Goal: Task Accomplishment & Management: Manage account settings

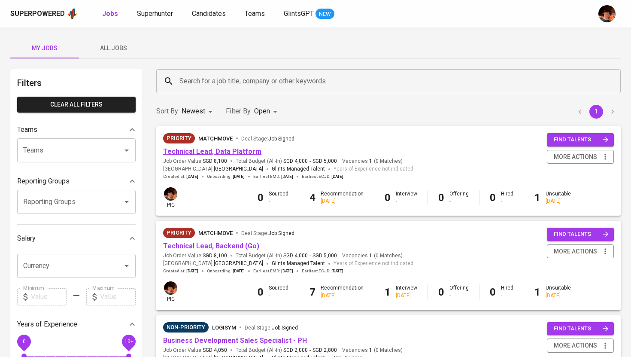
click at [206, 152] on link "Technical Lead, Data Platform" at bounding box center [212, 151] width 98 height 8
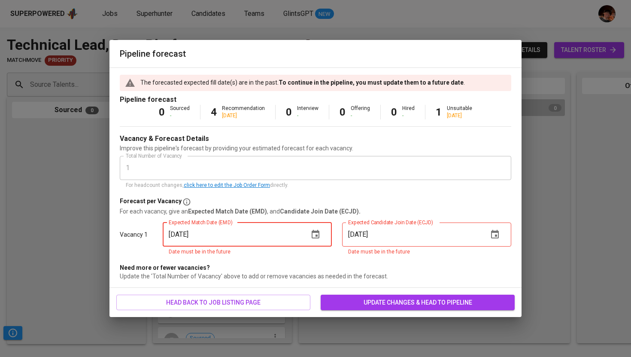
click at [272, 237] on input "[DATE]" at bounding box center [232, 234] width 139 height 24
click at [320, 234] on icon "button" at bounding box center [316, 234] width 10 height 10
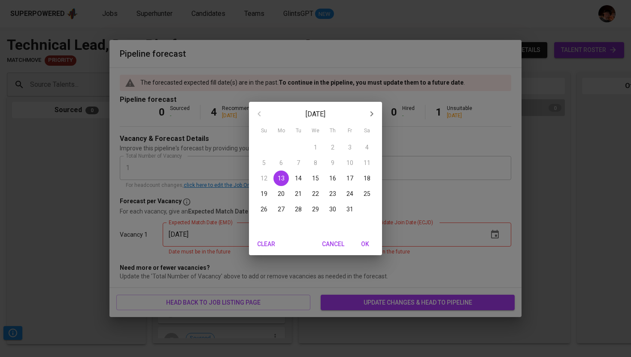
click at [372, 115] on icon "button" at bounding box center [372, 113] width 3 height 5
click at [282, 207] on p "24" at bounding box center [281, 209] width 7 height 9
type input "[DATE]"
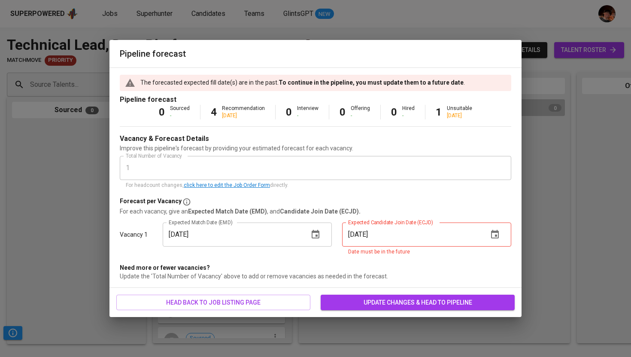
click at [501, 237] on button "button" at bounding box center [495, 234] width 21 height 21
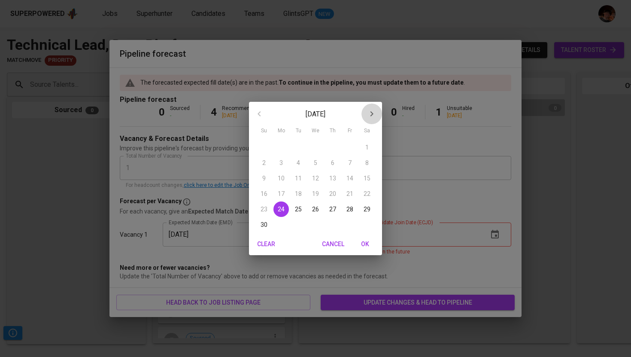
click at [378, 112] on button "button" at bounding box center [372, 114] width 21 height 21
click at [282, 145] on p "1" at bounding box center [281, 147] width 3 height 9
type input "[DATE]"
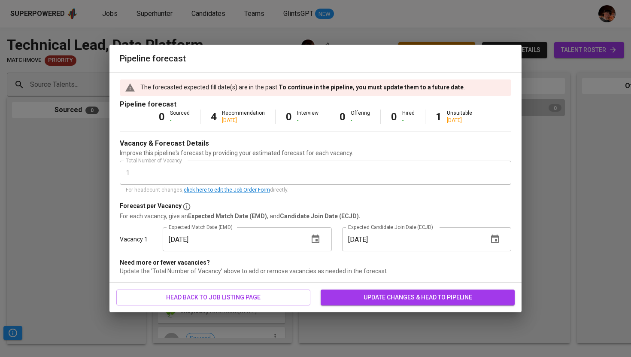
click at [387, 304] on button "update changes & head to pipeline" at bounding box center [418, 298] width 194 height 16
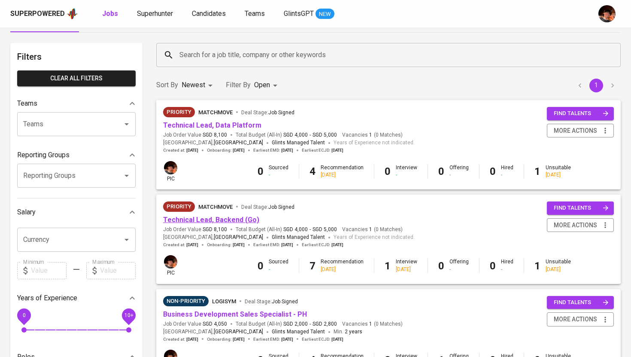
scroll to position [43, 0]
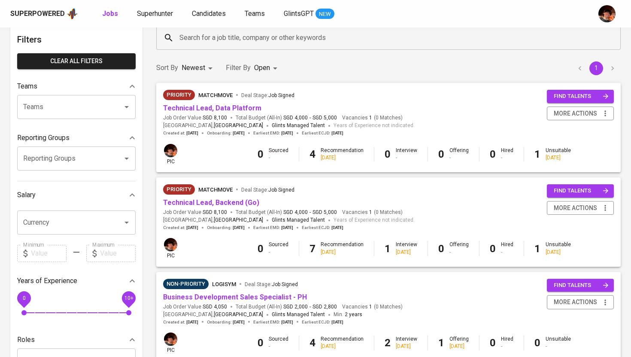
click at [230, 209] on div "Job Order Value SGD 8,100 Total Budget (All-In) SGD 4,000 - SGD 5,000" at bounding box center [251, 212] width 177 height 7
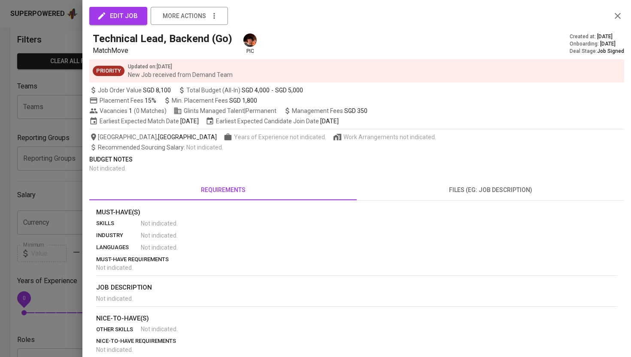
click at [121, 16] on span "edit job" at bounding box center [118, 15] width 39 height 11
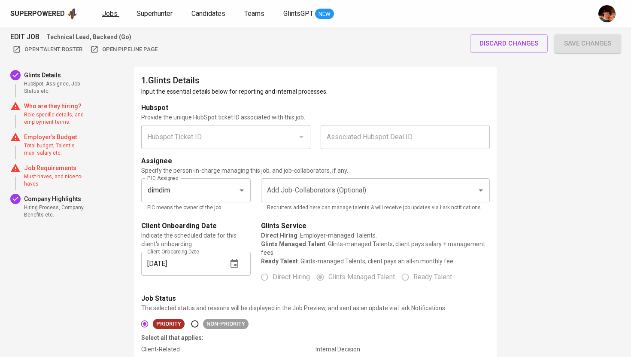
click at [107, 13] on span "Jobs" at bounding box center [109, 13] width 15 height 8
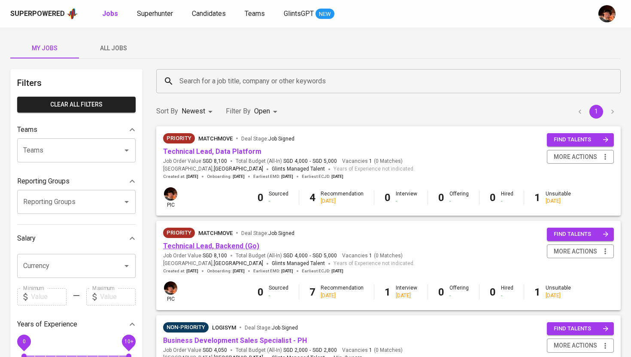
click at [239, 247] on link "Technical Lead, Backend (Go)" at bounding box center [211, 246] width 96 height 8
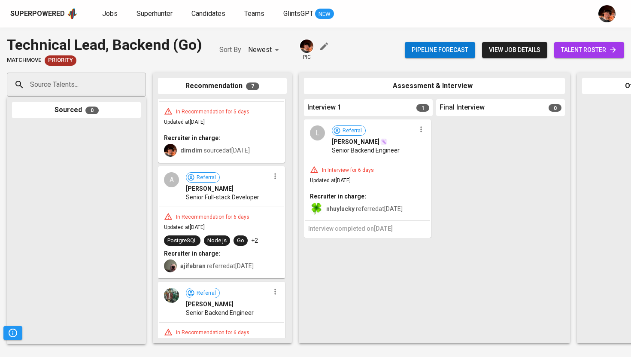
scroll to position [132, 0]
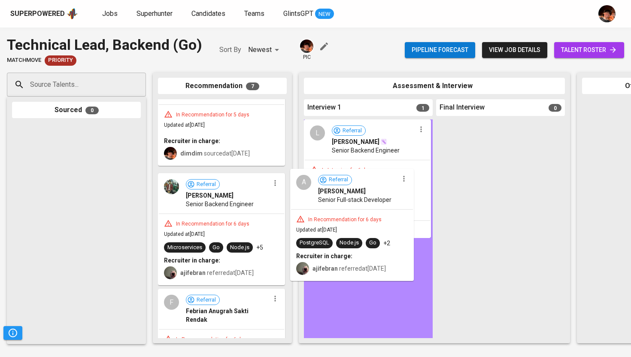
drag, startPoint x: 201, startPoint y: 205, endPoint x: 336, endPoint y: 213, distance: 136.0
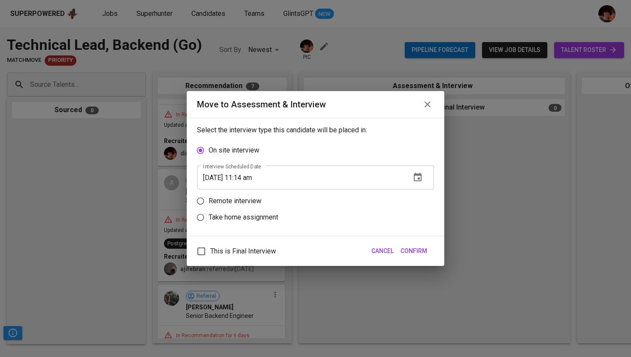
click at [230, 200] on p "Remote interview" at bounding box center [235, 201] width 53 height 10
click at [209, 200] on input "Remote interview" at bounding box center [200, 201] width 16 height 16
radio input "true"
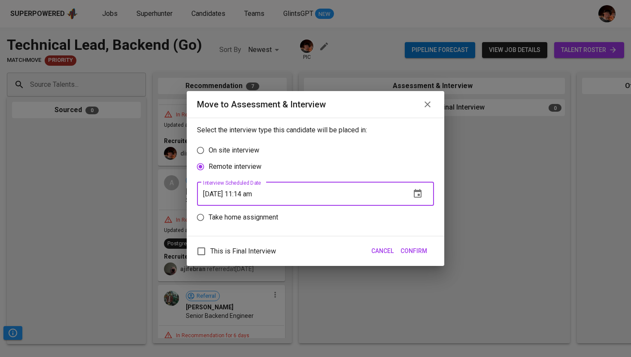
click at [249, 194] on input "[DATE] 11:14 am" at bounding box center [300, 194] width 207 height 24
type input "[DATE] 10:15 am"
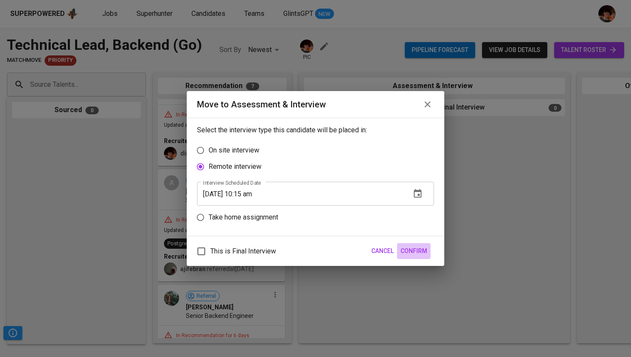
click at [421, 247] on span "Confirm" at bounding box center [414, 251] width 27 height 11
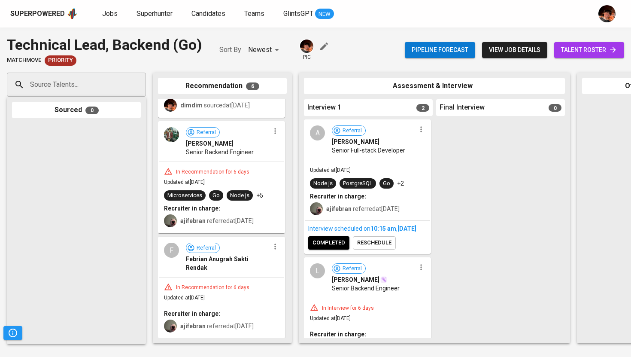
scroll to position [181, 0]
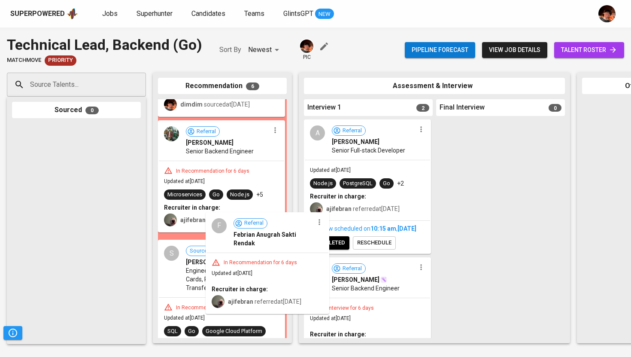
drag, startPoint x: 183, startPoint y: 263, endPoint x: 227, endPoint y: 252, distance: 45.2
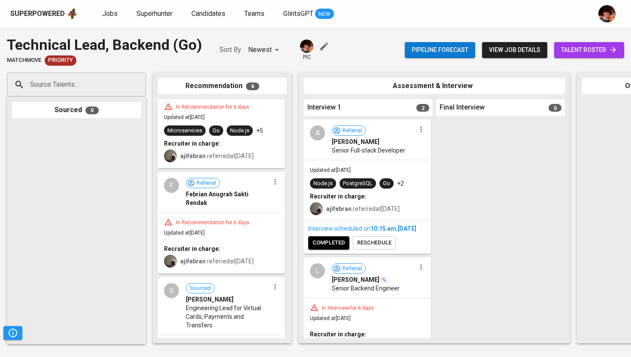
scroll to position [237, 0]
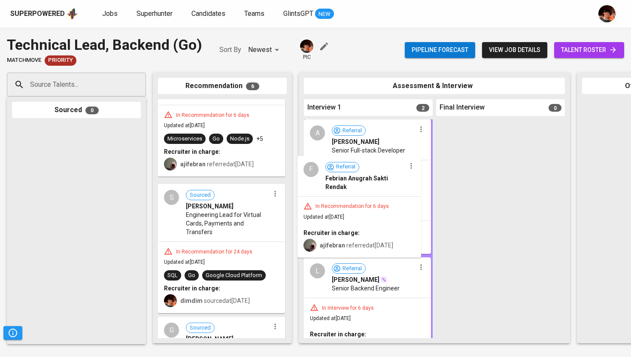
drag, startPoint x: 199, startPoint y: 213, endPoint x: 344, endPoint y: 197, distance: 146.5
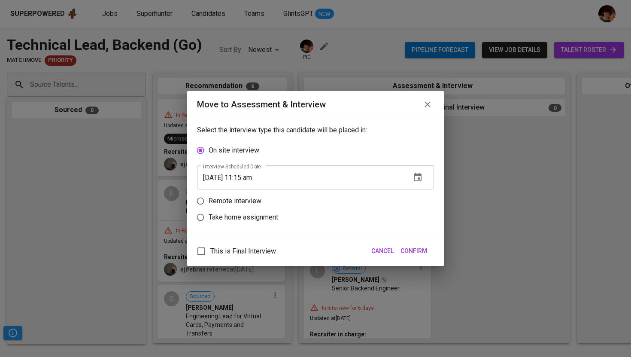
click at [257, 199] on p "Remote interview" at bounding box center [235, 201] width 53 height 10
click at [209, 199] on input "Remote interview" at bounding box center [200, 201] width 16 height 16
radio input "true"
click at [248, 195] on input "[DATE] 11:15 am" at bounding box center [300, 194] width 207 height 24
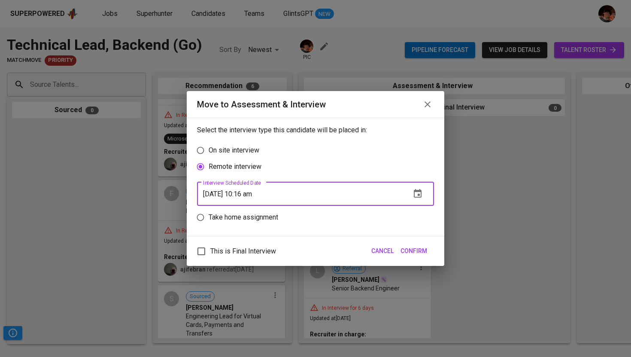
type input "[DATE] 10:16 am"
click at [427, 250] on span "Confirm" at bounding box center [414, 251] width 27 height 11
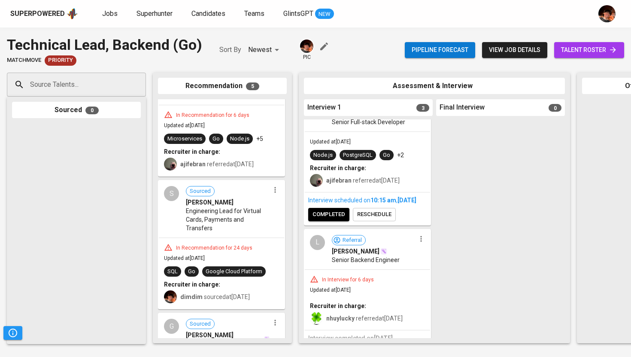
scroll to position [161, 0]
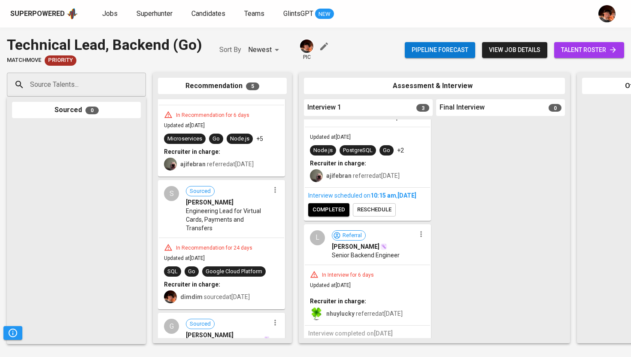
click at [332, 215] on span "completed" at bounding box center [329, 210] width 33 height 10
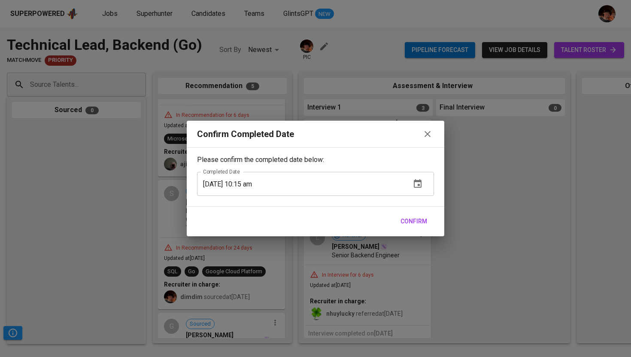
click at [420, 220] on span "Confirm" at bounding box center [414, 221] width 27 height 11
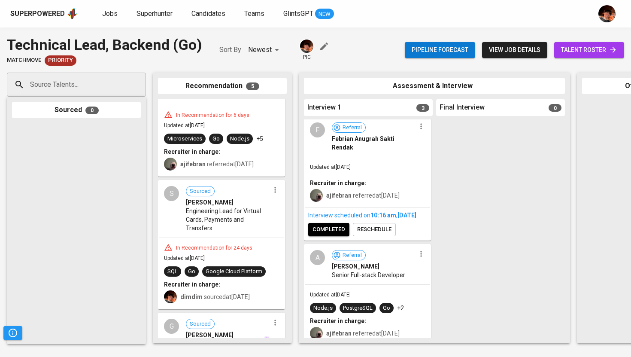
scroll to position [0, 0]
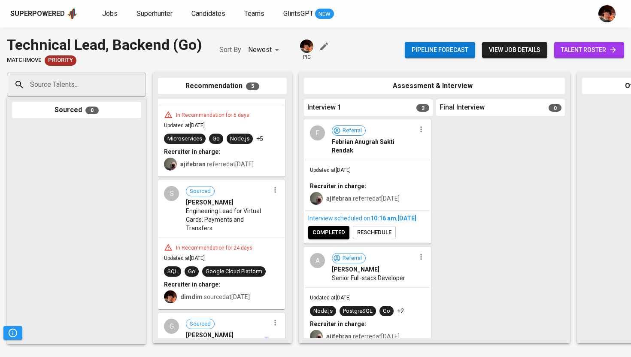
click at [339, 238] on span "completed" at bounding box center [329, 233] width 33 height 10
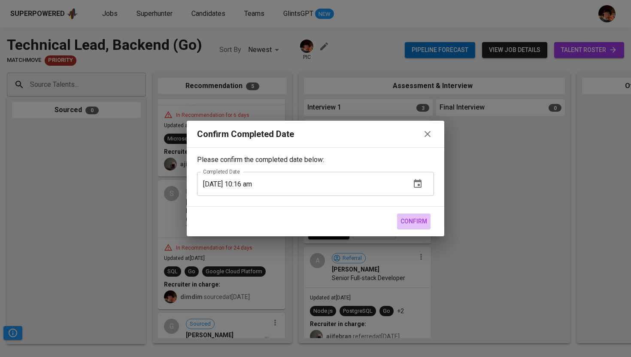
click at [421, 223] on span "Confirm" at bounding box center [414, 221] width 27 height 11
